Goal: Information Seeking & Learning: Understand process/instructions

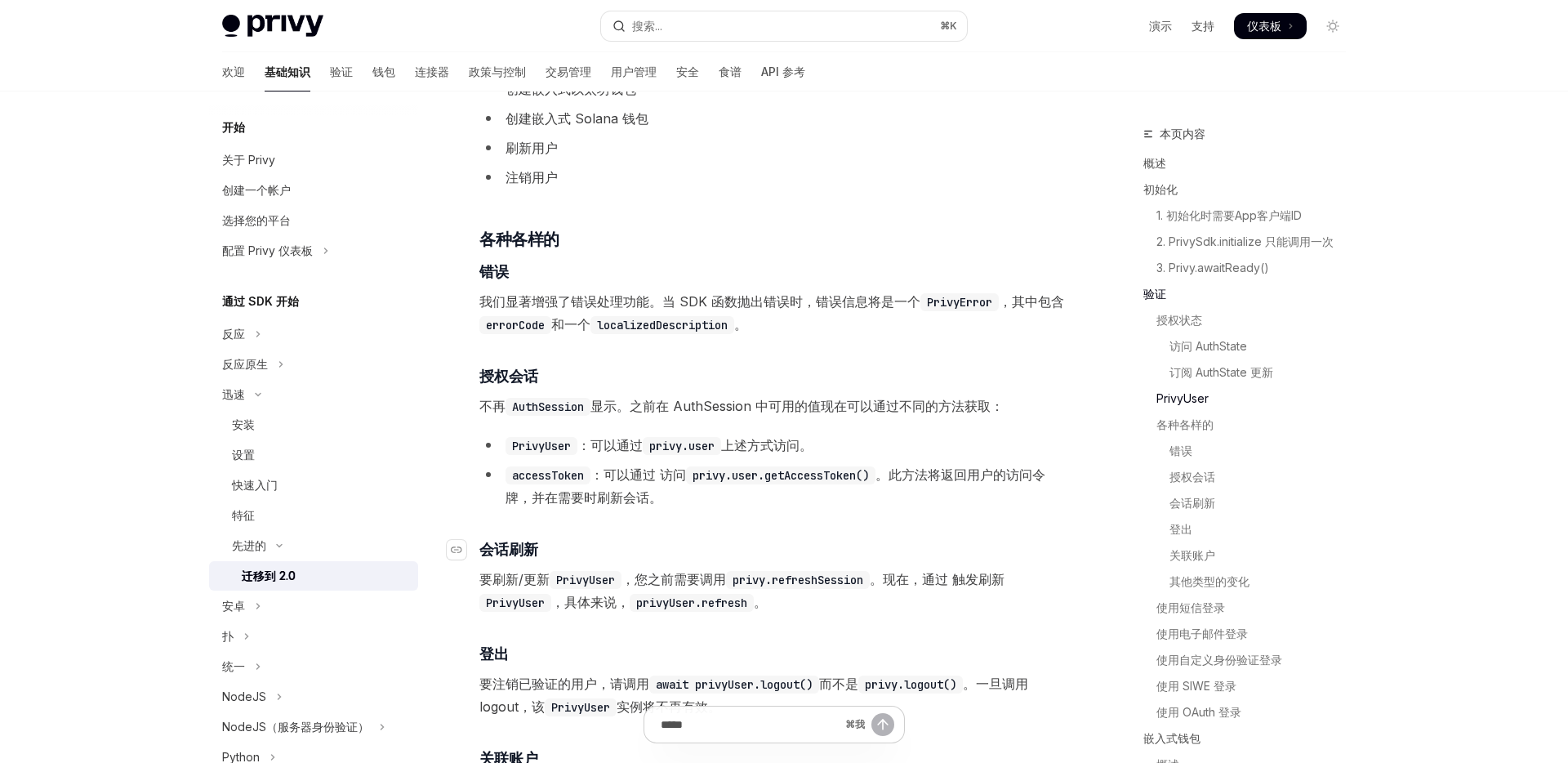
scroll to position [2590, 0]
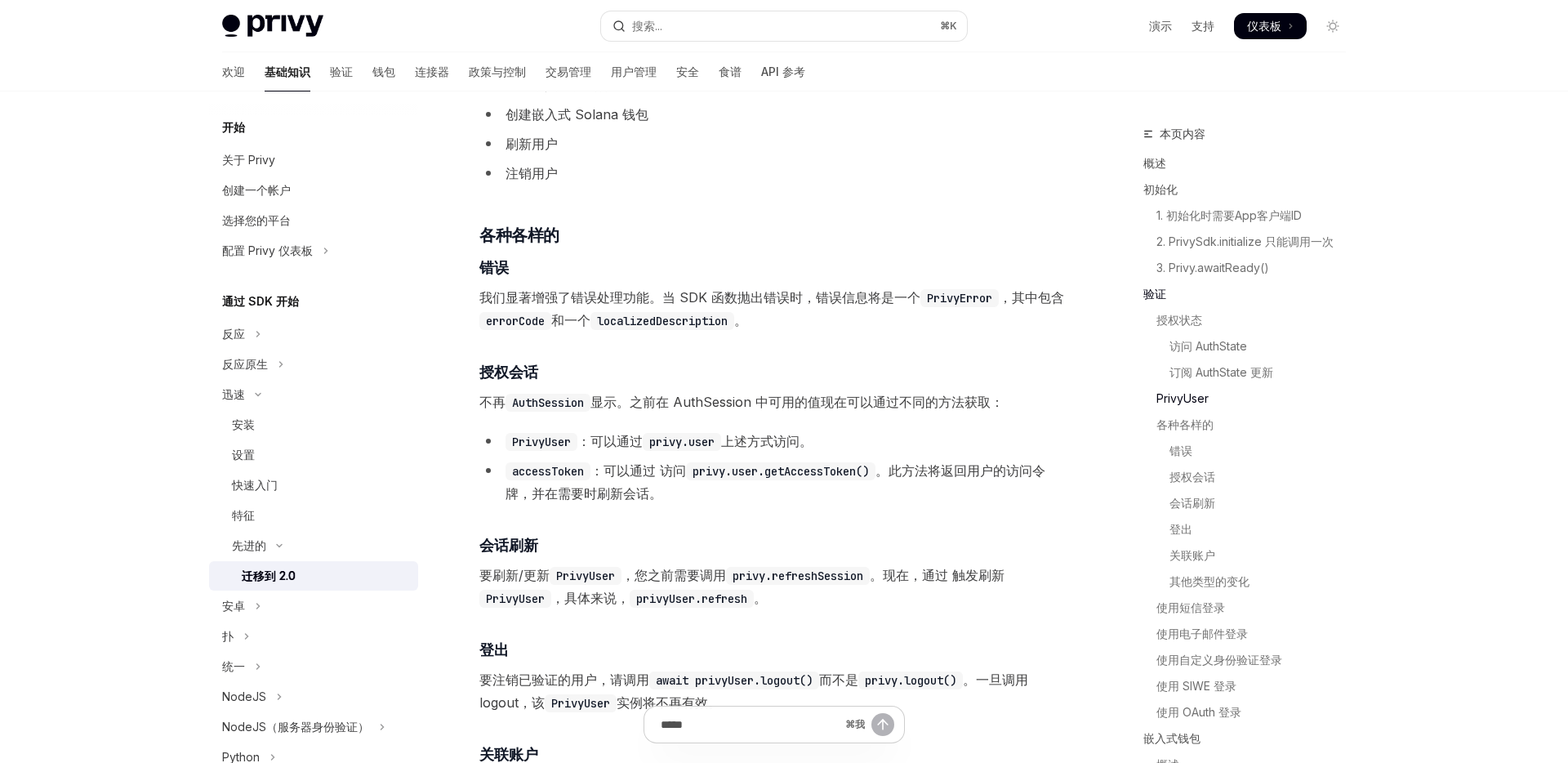
click at [765, 584] on code "privy.refreshSession" at bounding box center [797, 576] width 144 height 18
click at [771, 584] on code "privy.refreshSession" at bounding box center [797, 576] width 144 height 18
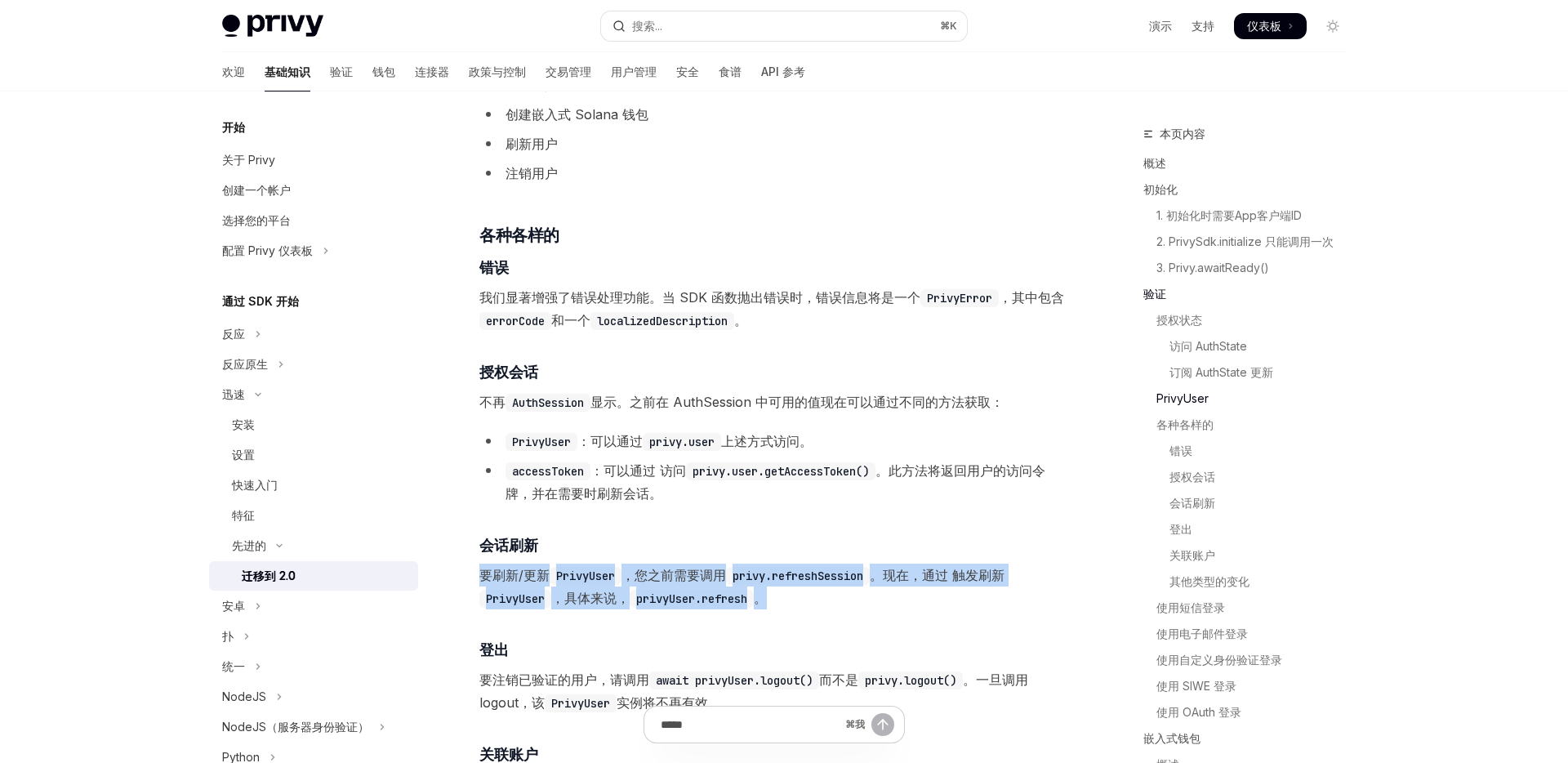
click at [771, 584] on code "privy.refreshSession" at bounding box center [797, 576] width 144 height 18
click at [810, 584] on code "privy.refreshSession" at bounding box center [797, 576] width 144 height 18
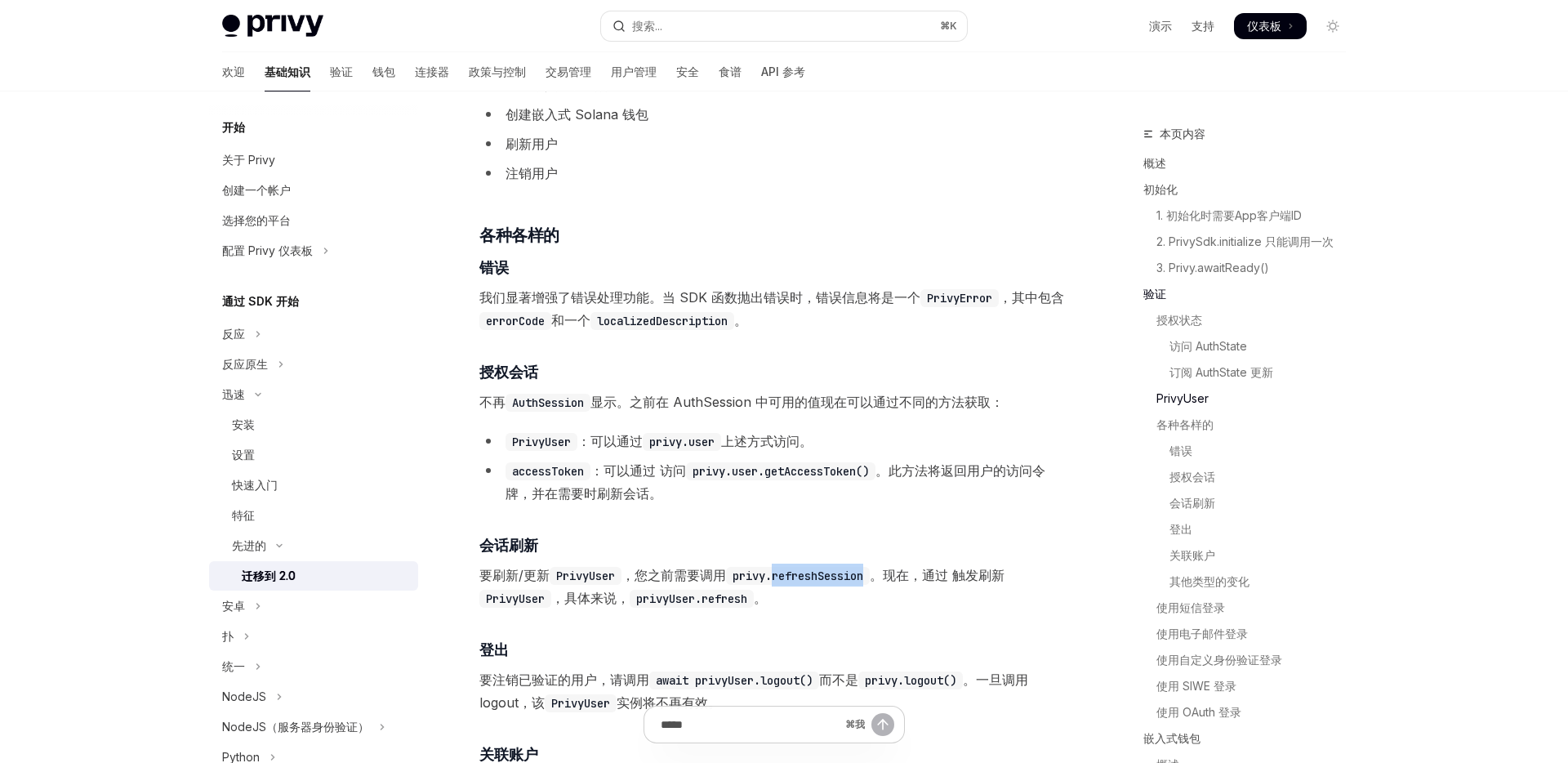
click at [810, 584] on code "privy.refreshSession" at bounding box center [797, 576] width 144 height 18
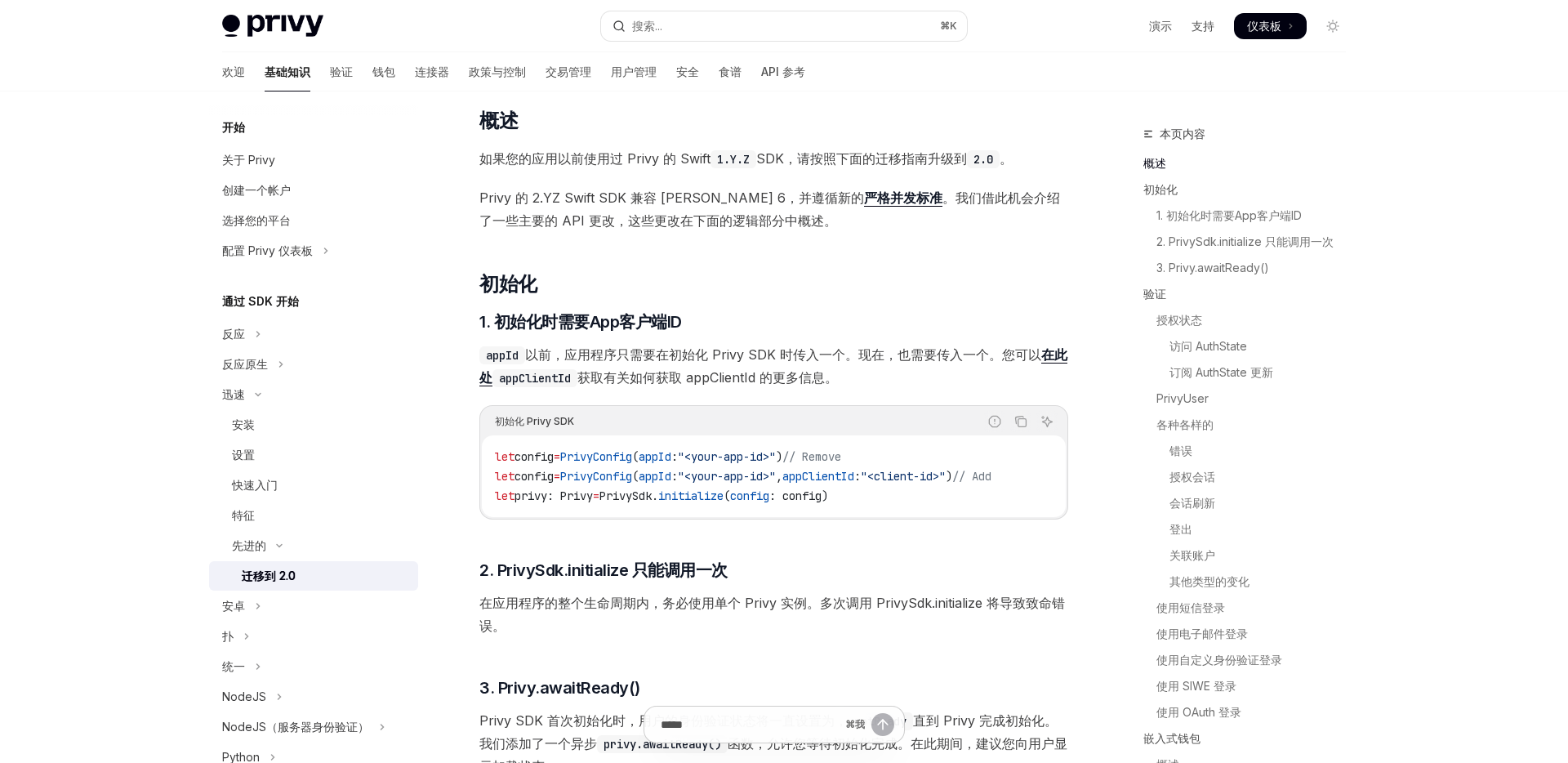
scroll to position [0, 0]
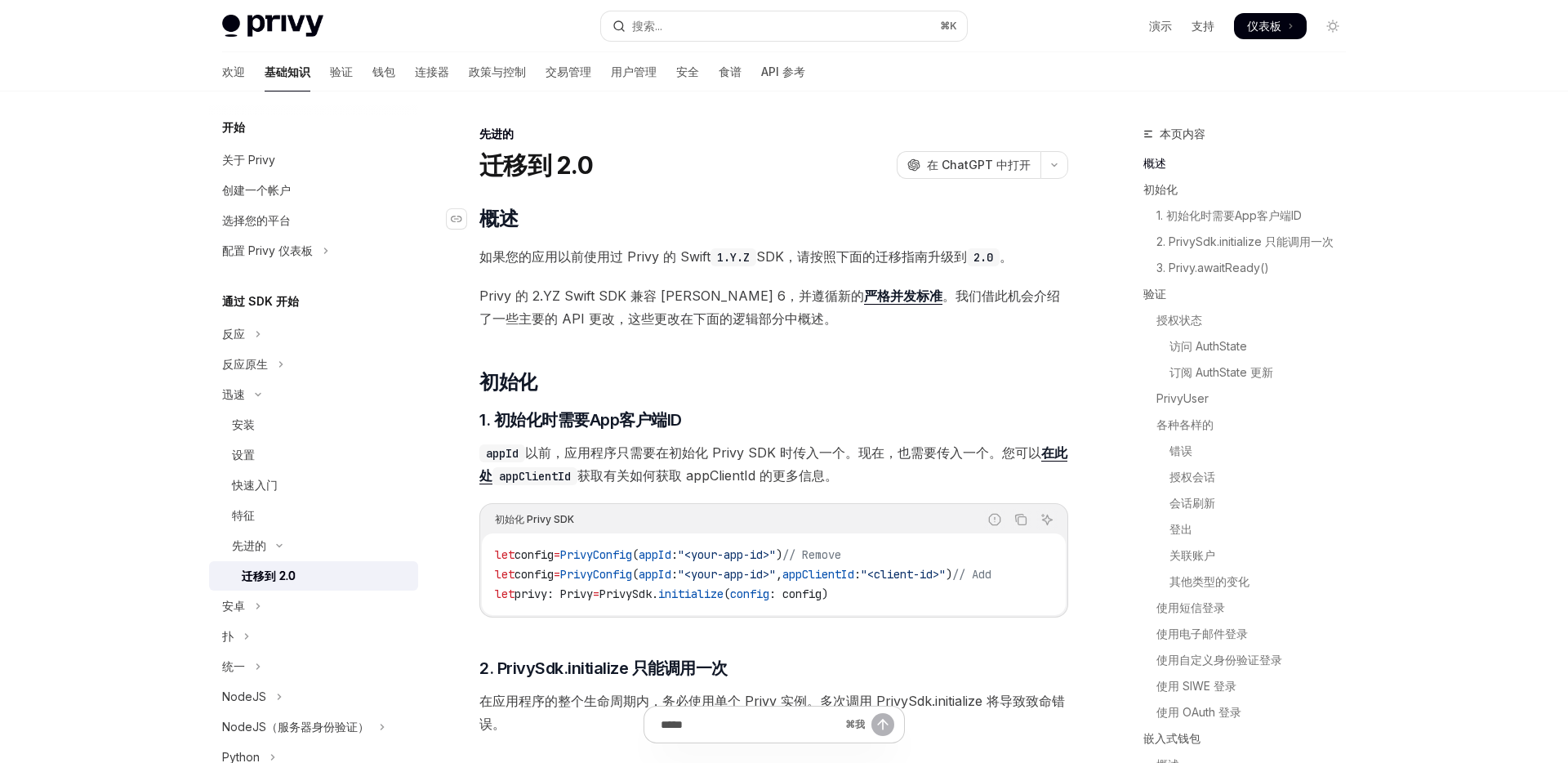
click at [958, 224] on h2 "​ 概述" at bounding box center [773, 219] width 589 height 26
click at [1245, 270] on font "3. Privy.awaitReady()" at bounding box center [1213, 267] width 113 height 14
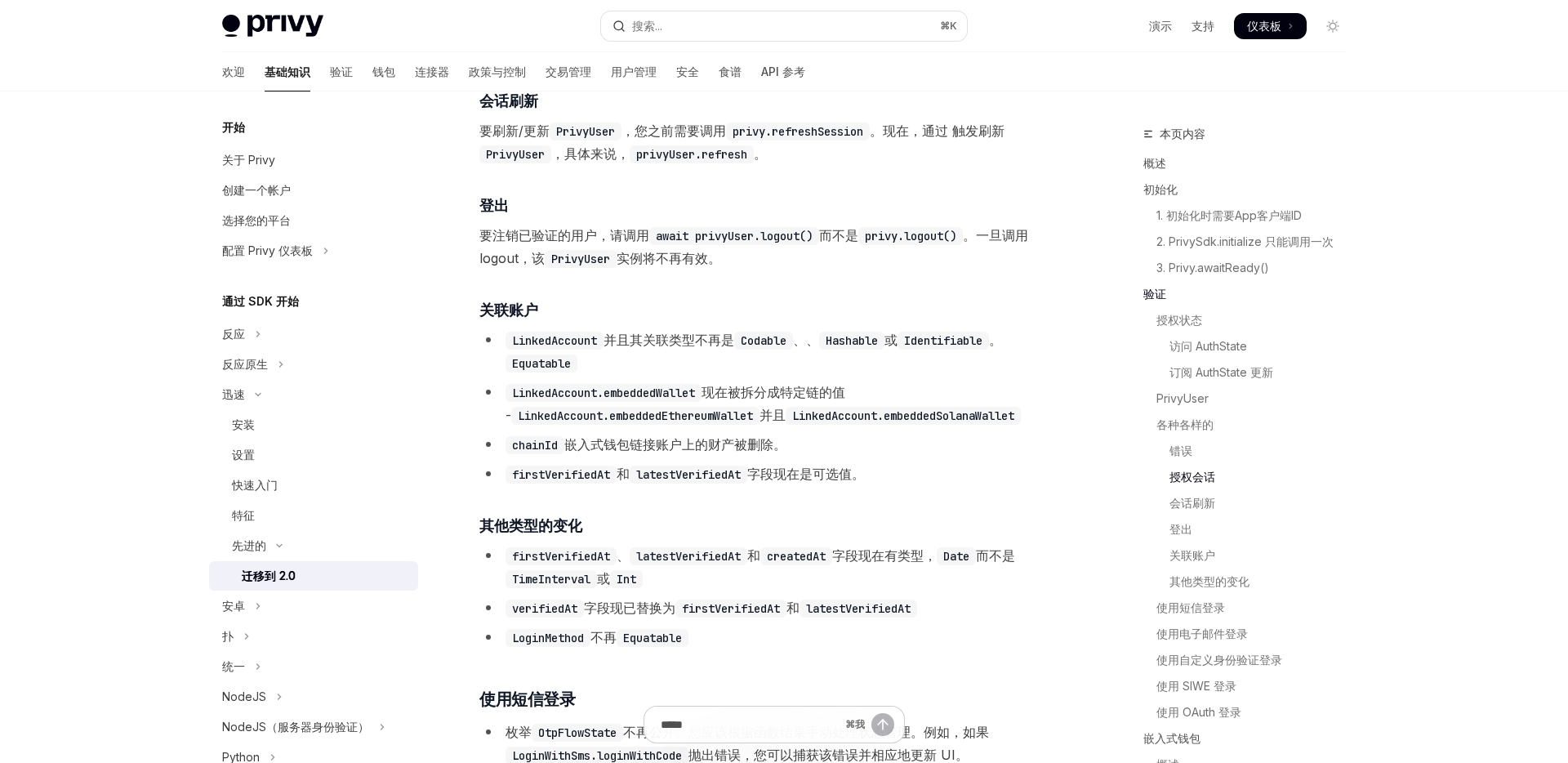
scroll to position [3038, 0]
